Goal: Task Accomplishment & Management: Manage account settings

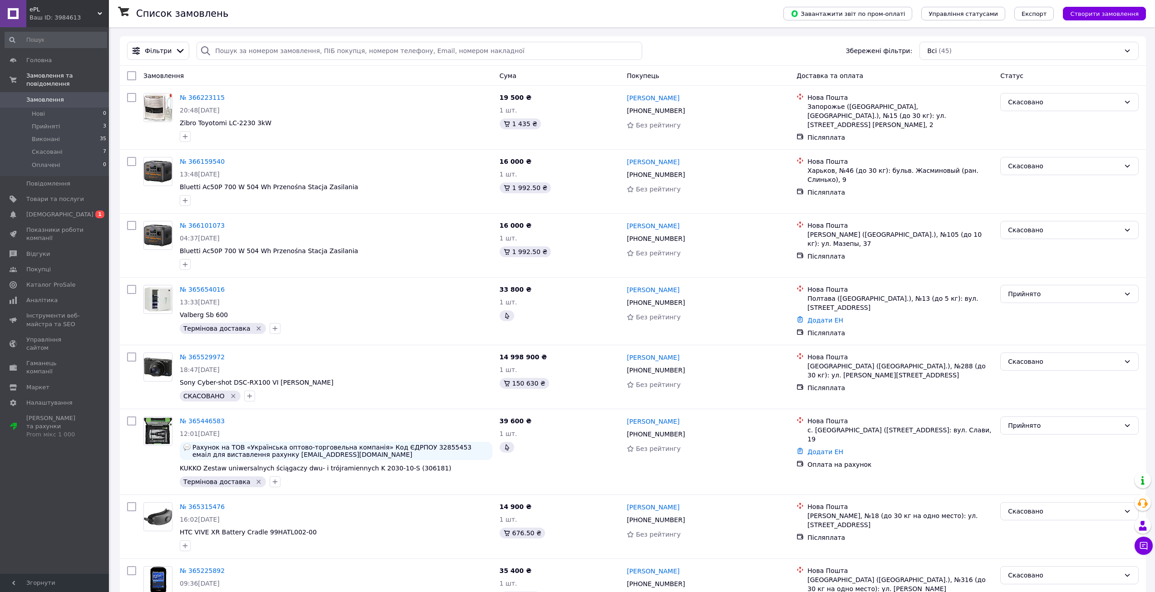
click at [654, 52] on div "Фільтри Збережені фільтри: Всі (45)" at bounding box center [632, 51] width 1019 height 18
click at [656, 54] on div "Фільтри Збережені фільтри: Всі (45)" at bounding box center [632, 51] width 1019 height 18
click at [684, 50] on div "Фільтри Збережені фільтри: Всі (45)" at bounding box center [632, 51] width 1019 height 18
click at [671, 49] on div "Фільтри Збережені фільтри: Всі (45)" at bounding box center [632, 51] width 1019 height 18
click at [93, 211] on span "0 1" at bounding box center [96, 215] width 25 height 8
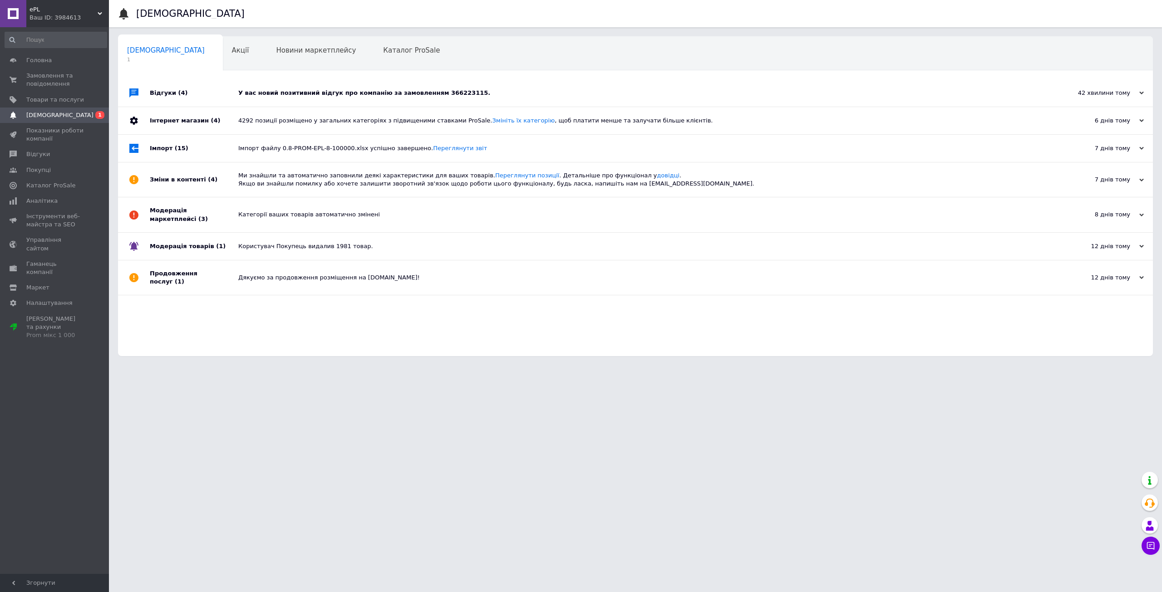
click at [351, 92] on div "У вас новий позитивний відгук про компанію за замовленням 366223115." at bounding box center [645, 93] width 814 height 8
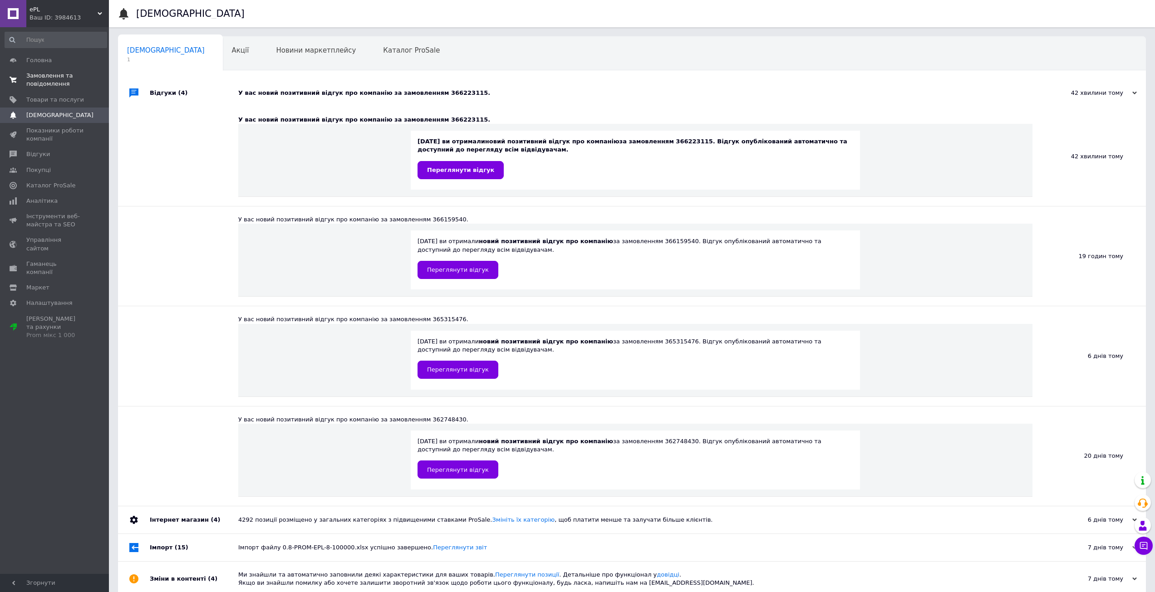
click at [54, 78] on span "Замовлення та повідомлення" at bounding box center [55, 80] width 58 height 16
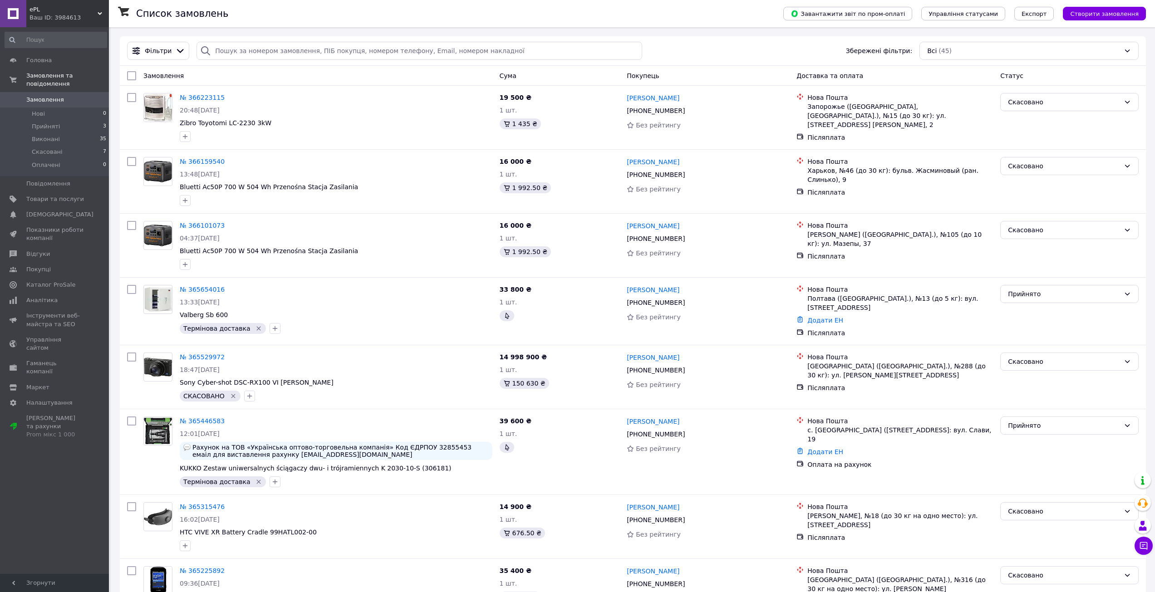
click at [665, 52] on div "Фільтри Збережені фільтри: Всі (45)" at bounding box center [632, 51] width 1019 height 18
click at [657, 51] on div "Фільтри Збережені фільтри: Всі (45)" at bounding box center [632, 51] width 1019 height 18
